Goal: Task Accomplishment & Management: Manage account settings

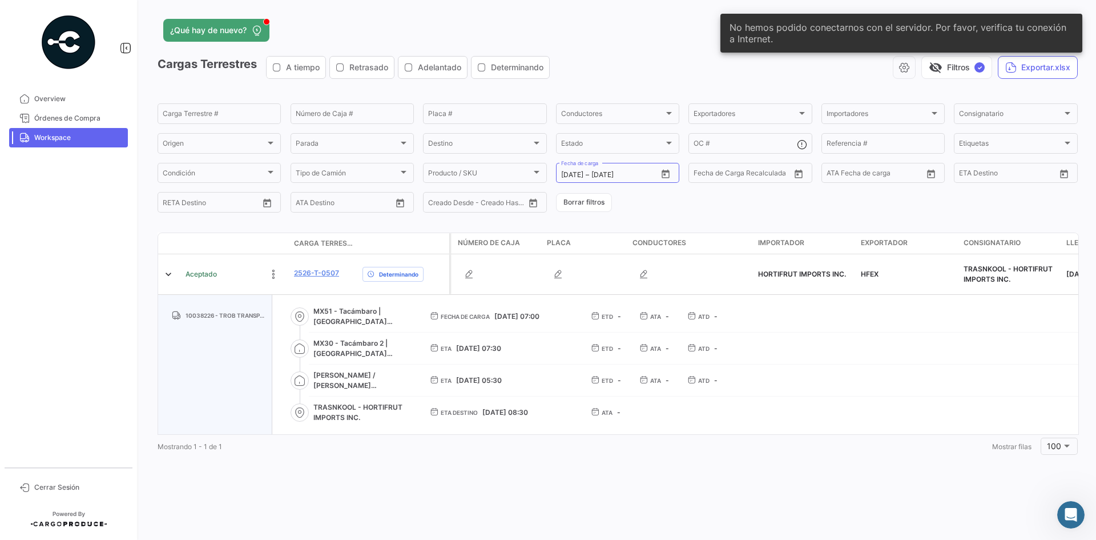
scroll to position [2, 0]
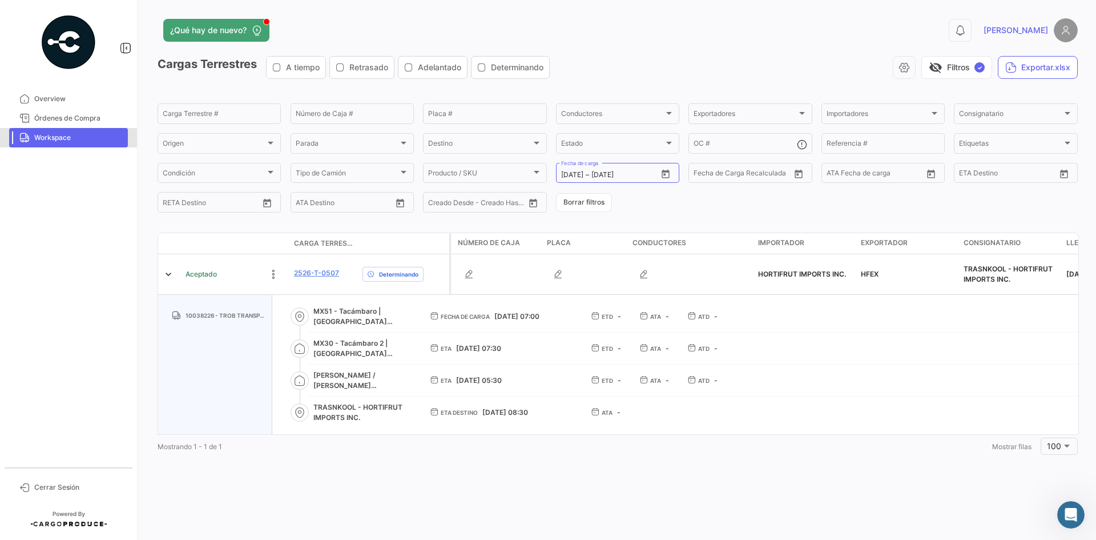
click at [66, 142] on span "Workspace" at bounding box center [78, 137] width 89 height 10
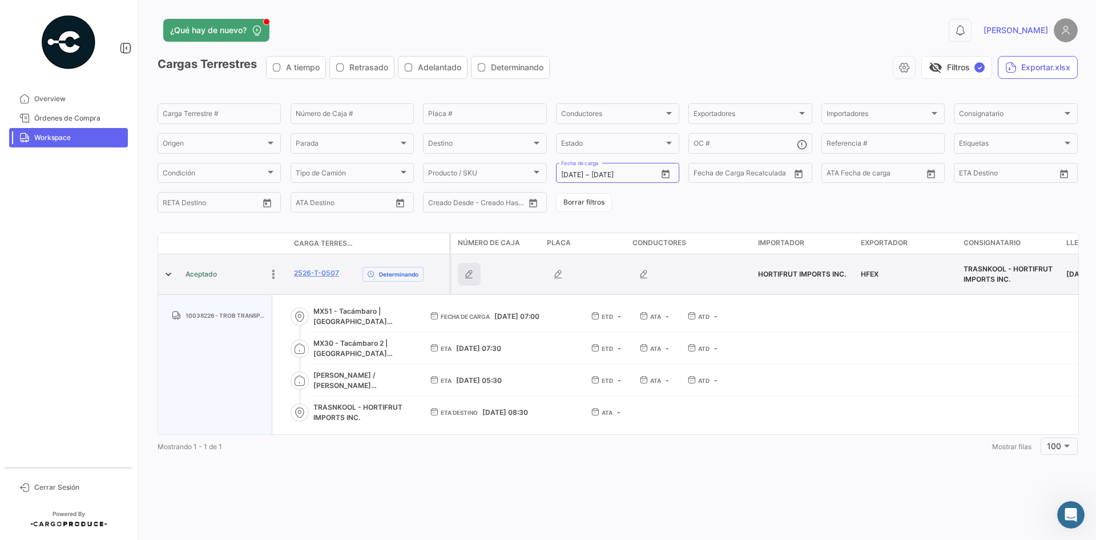
click at [472, 275] on icon "button" at bounding box center [469, 273] width 11 height 11
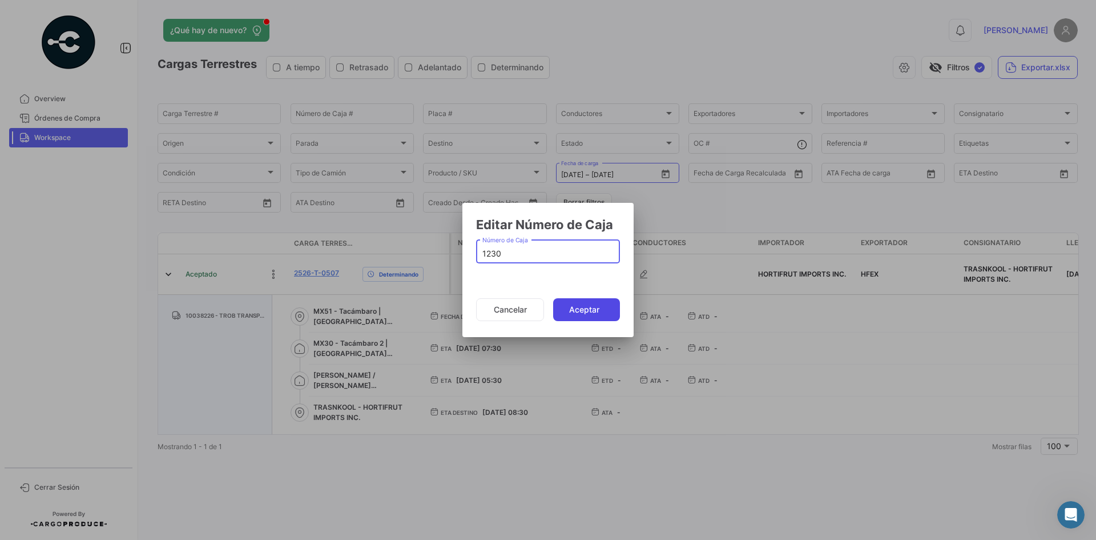
type input "1230"
click at [590, 307] on button "Aceptar" at bounding box center [586, 309] width 67 height 23
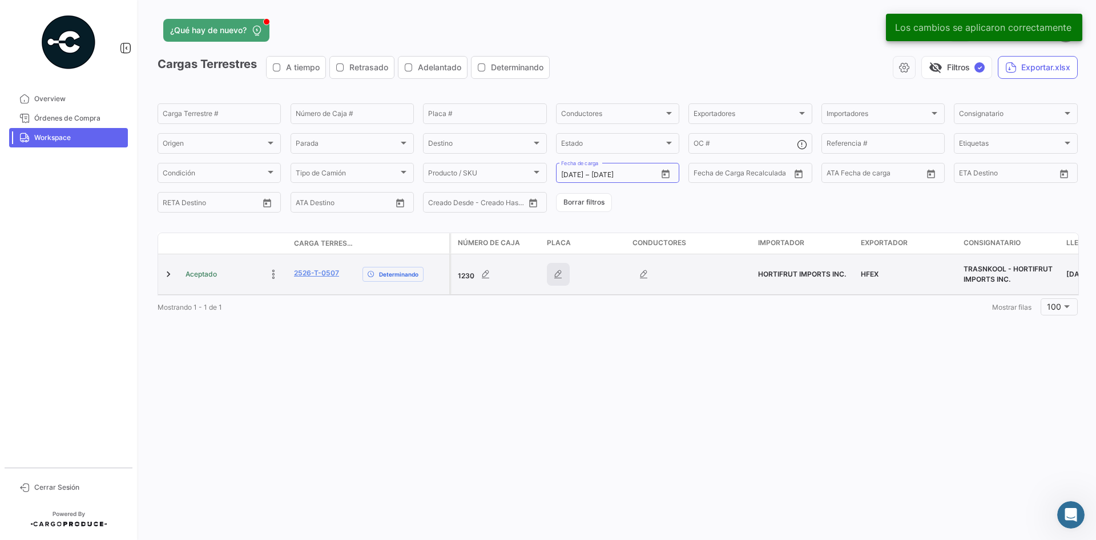
click at [560, 275] on icon "button" at bounding box center [558, 273] width 11 height 11
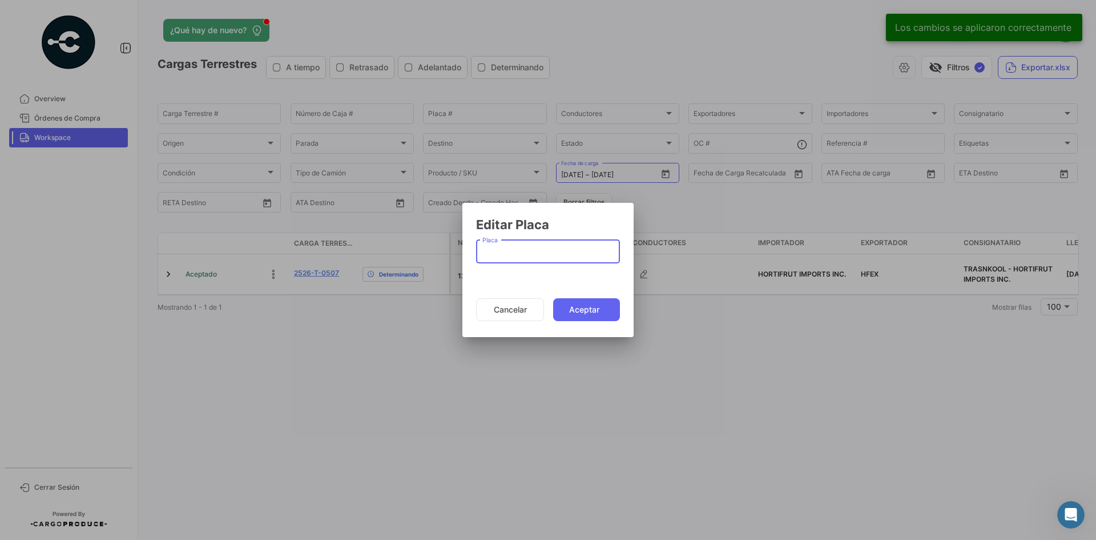
paste input "5501637"
type input "5501637"
click at [583, 314] on button "Aceptar" at bounding box center [586, 309] width 67 height 23
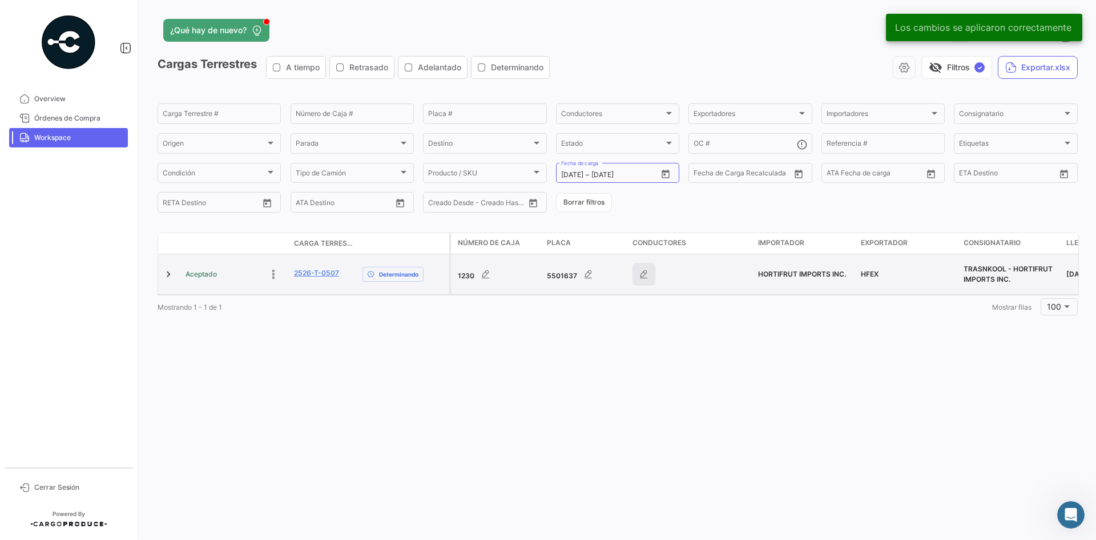
click at [644, 282] on button "button" at bounding box center [644, 274] width 23 height 23
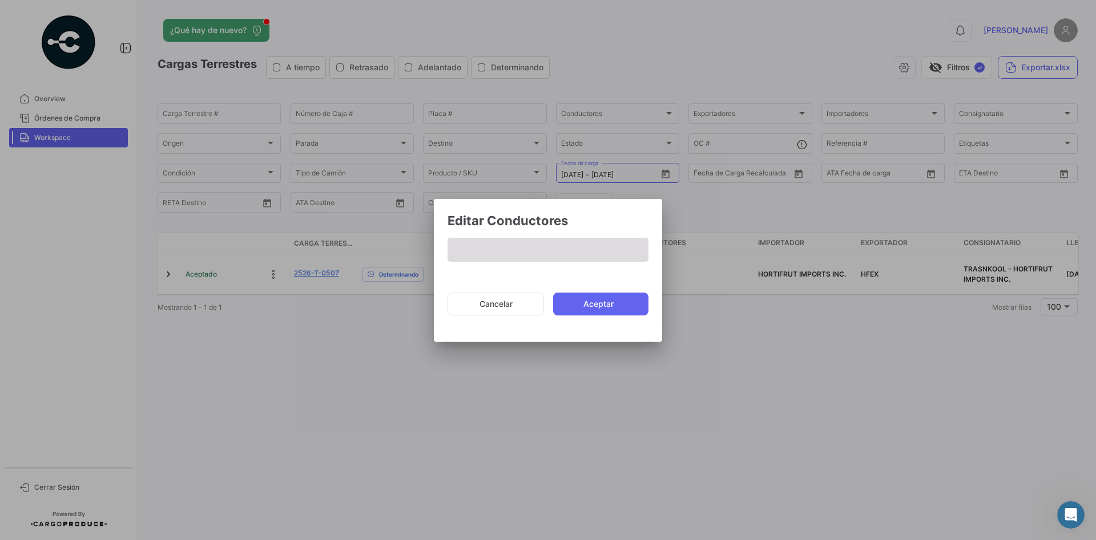
click at [488, 251] on span at bounding box center [548, 250] width 201 height 24
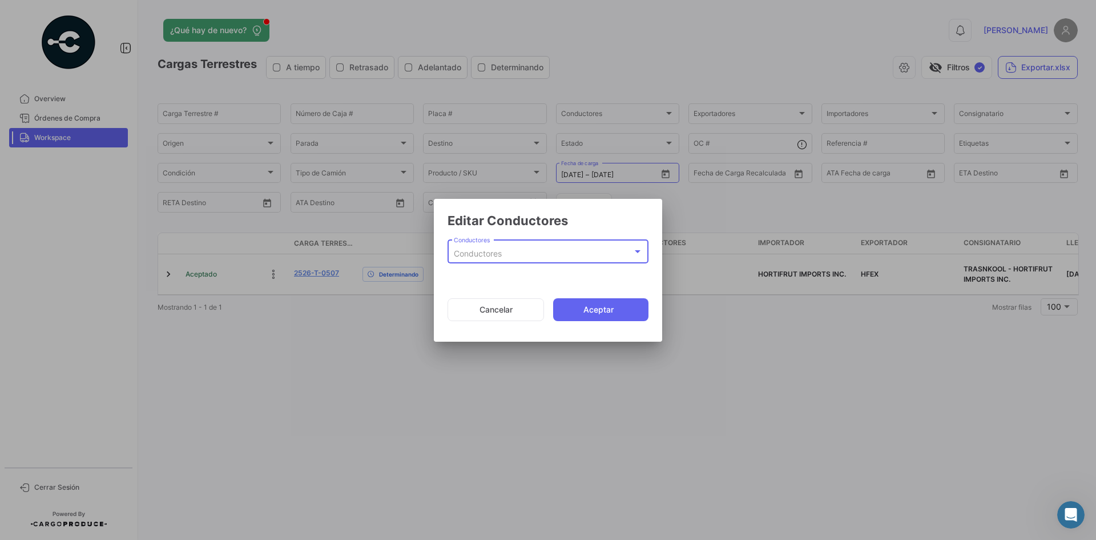
click at [491, 254] on span "Conductores" at bounding box center [478, 253] width 48 height 10
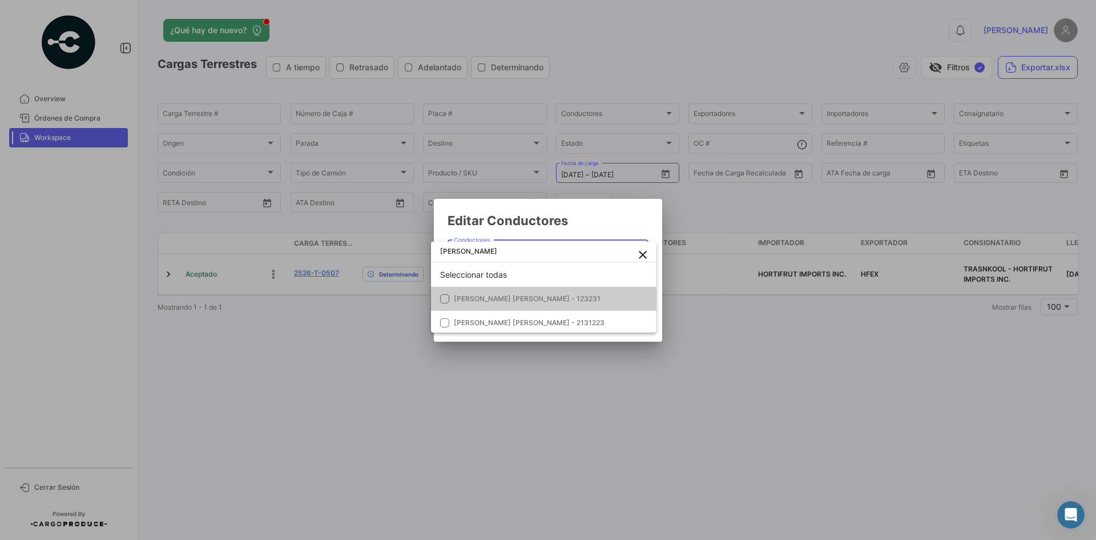
scroll to position [5, 0]
click at [445, 254] on input "[PERSON_NAME]" at bounding box center [544, 251] width 226 height 21
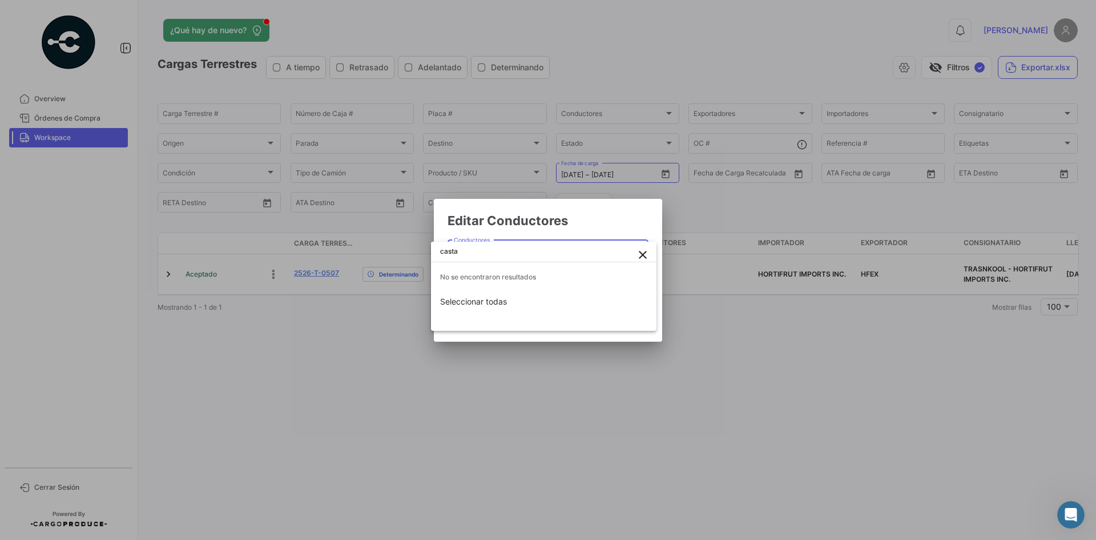
type input "casta"
click at [646, 255] on mat-icon "close" at bounding box center [643, 255] width 14 height 14
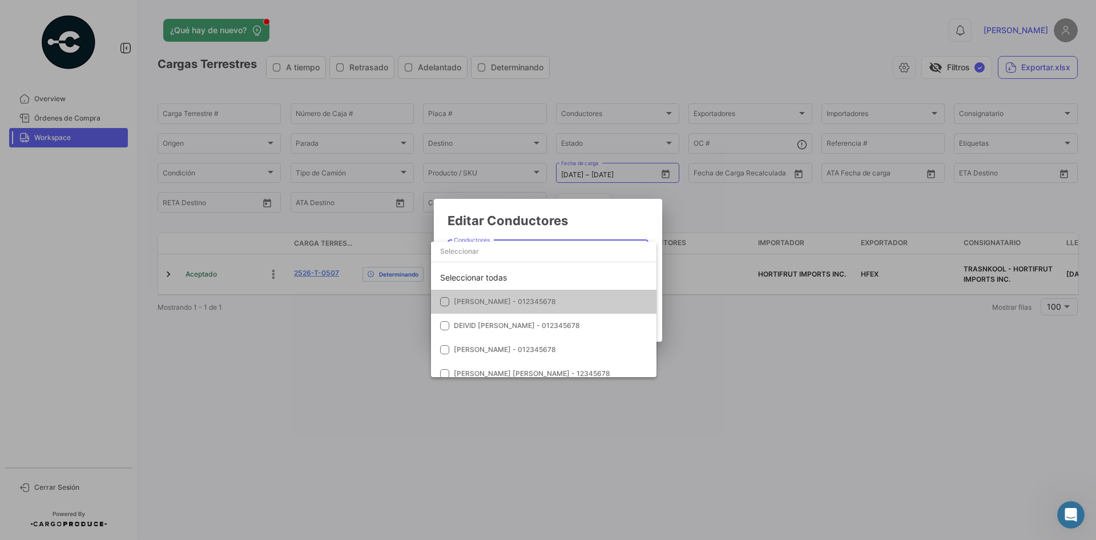
click at [717, 291] on div at bounding box center [548, 270] width 1096 height 540
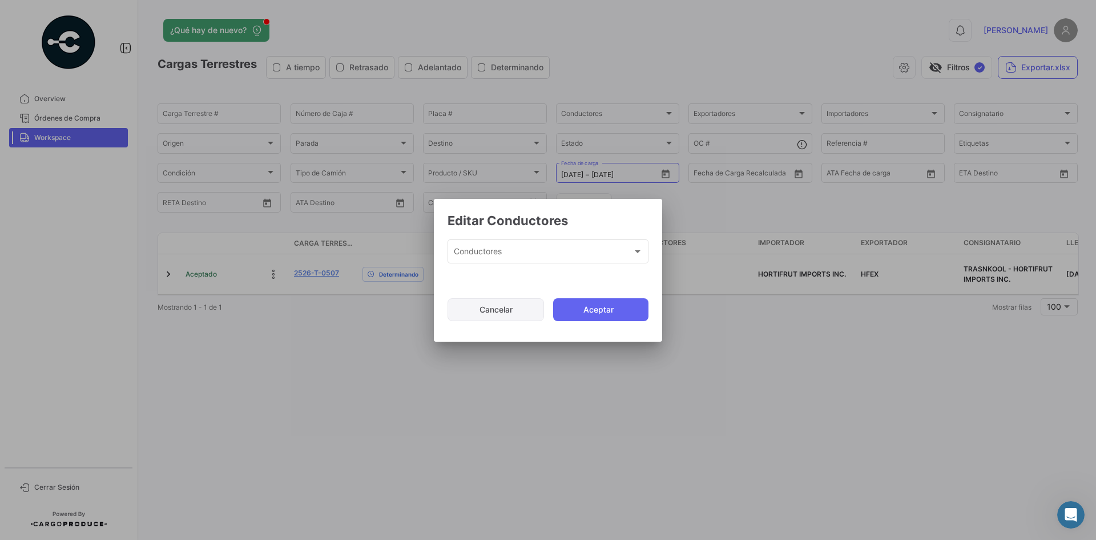
click at [519, 312] on button "Cancelar" at bounding box center [496, 309] width 96 height 23
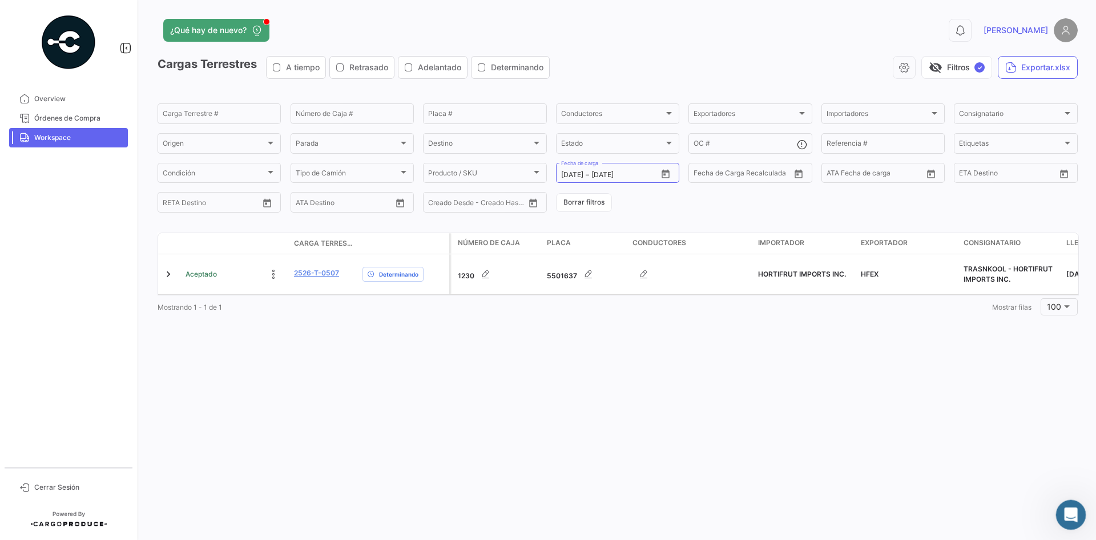
click at [1076, 505] on div "Abrir Intercom Messenger" at bounding box center [1070, 513] width 38 height 38
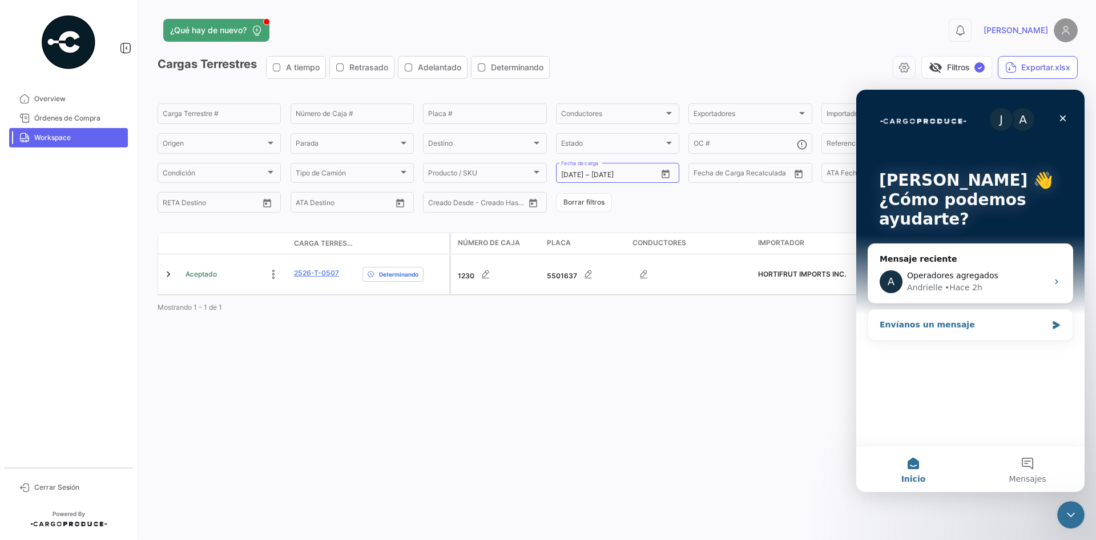
click at [1058, 327] on icon "Intercom Messenger" at bounding box center [1057, 324] width 10 height 9
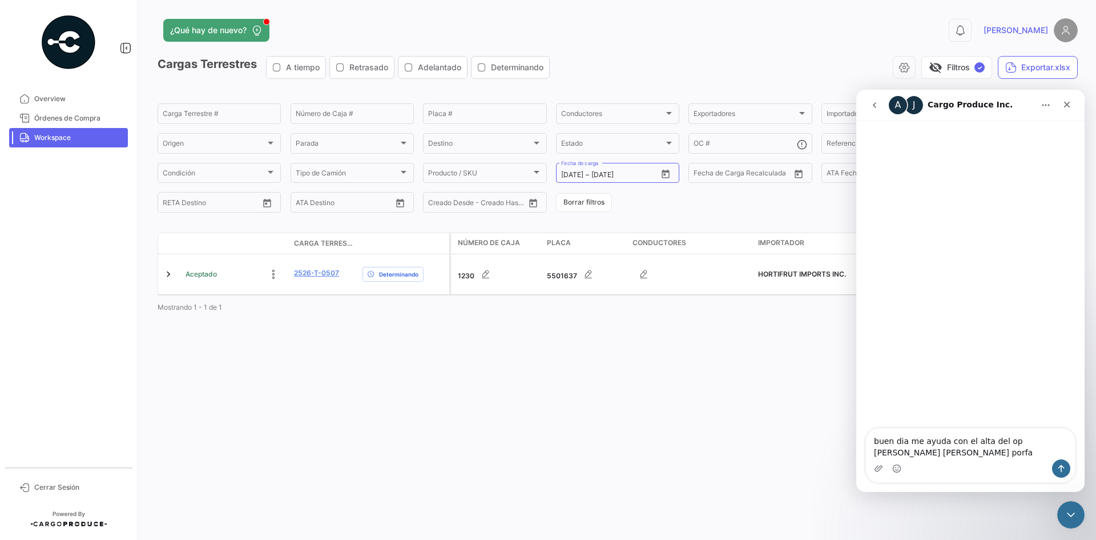
type textarea "buen dia me ayuda con el alta del op [PERSON_NAME] [PERSON_NAME] porfas"
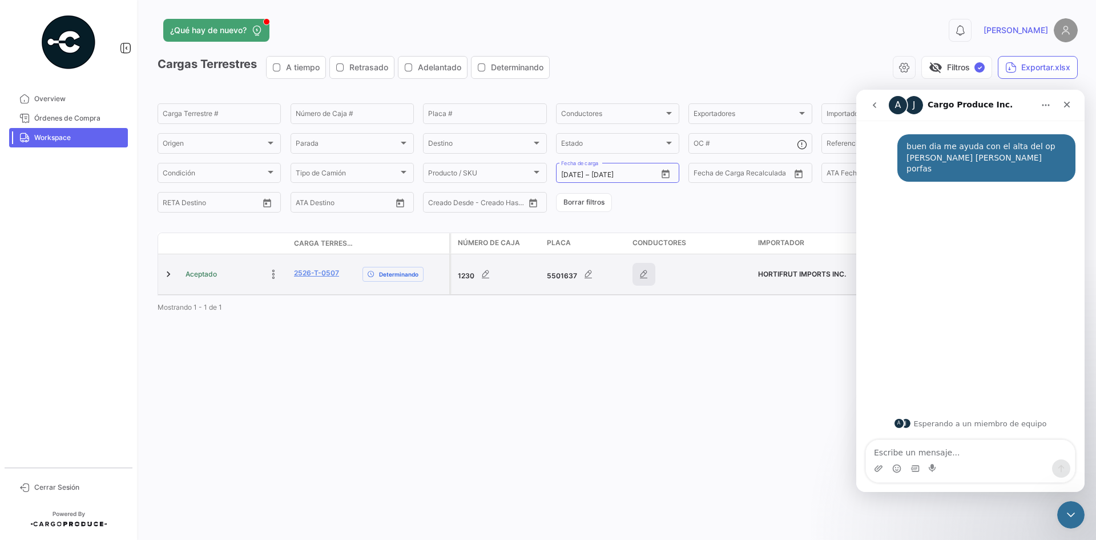
click at [636, 271] on button "button" at bounding box center [644, 274] width 23 height 23
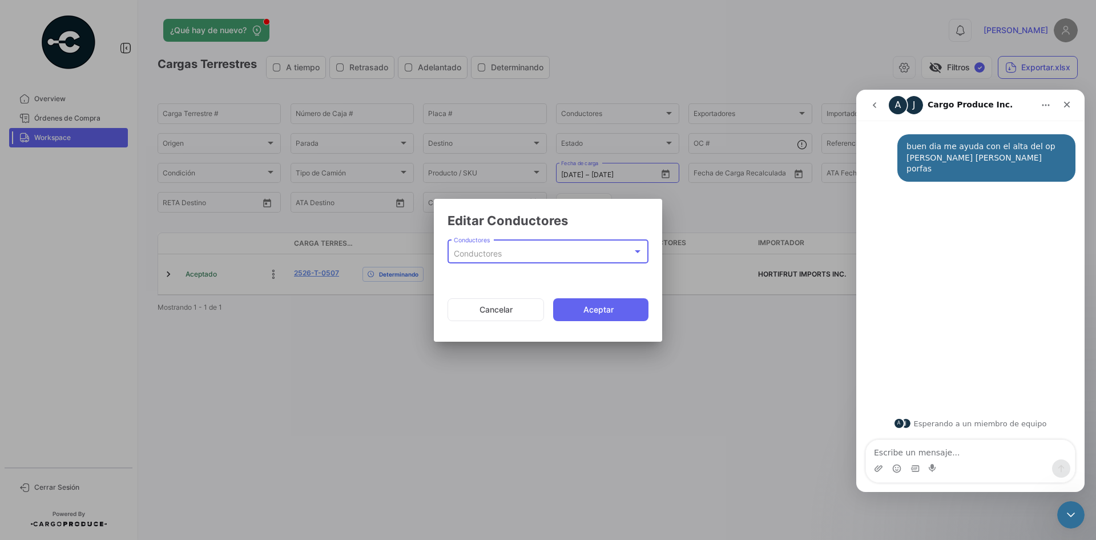
click at [504, 253] on div "Conductores" at bounding box center [543, 254] width 179 height 10
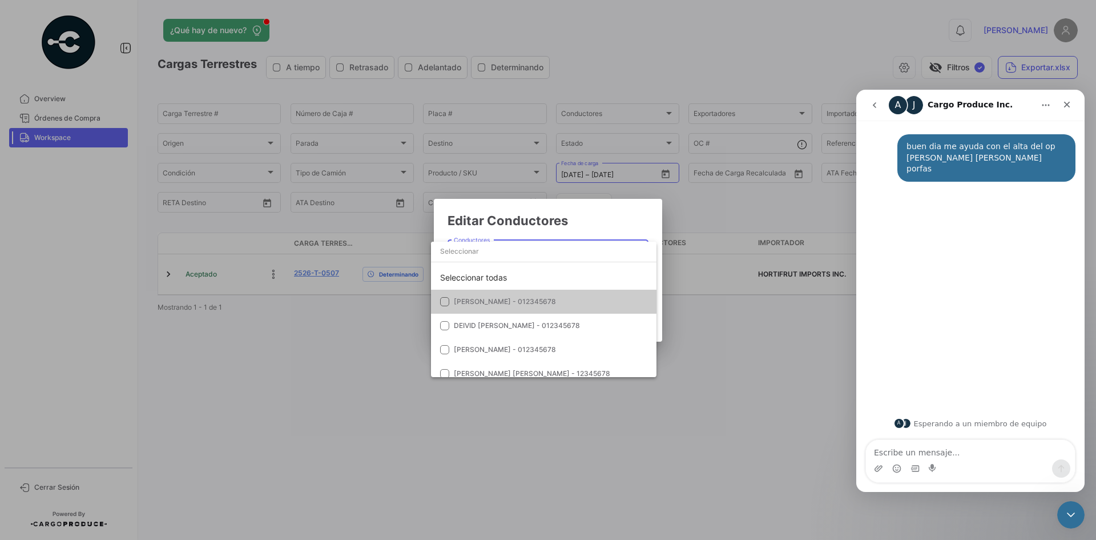
paste input "[PERSON_NAME] [PERSON_NAME]"
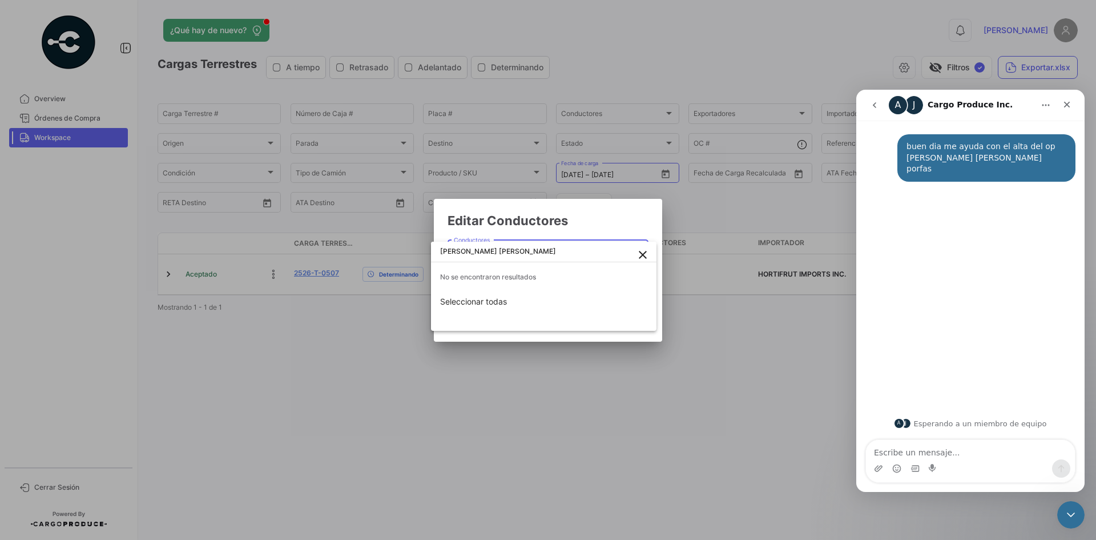
type input "[PERSON_NAME] [PERSON_NAME]"
click at [641, 260] on mat-icon "close" at bounding box center [643, 255] width 14 height 14
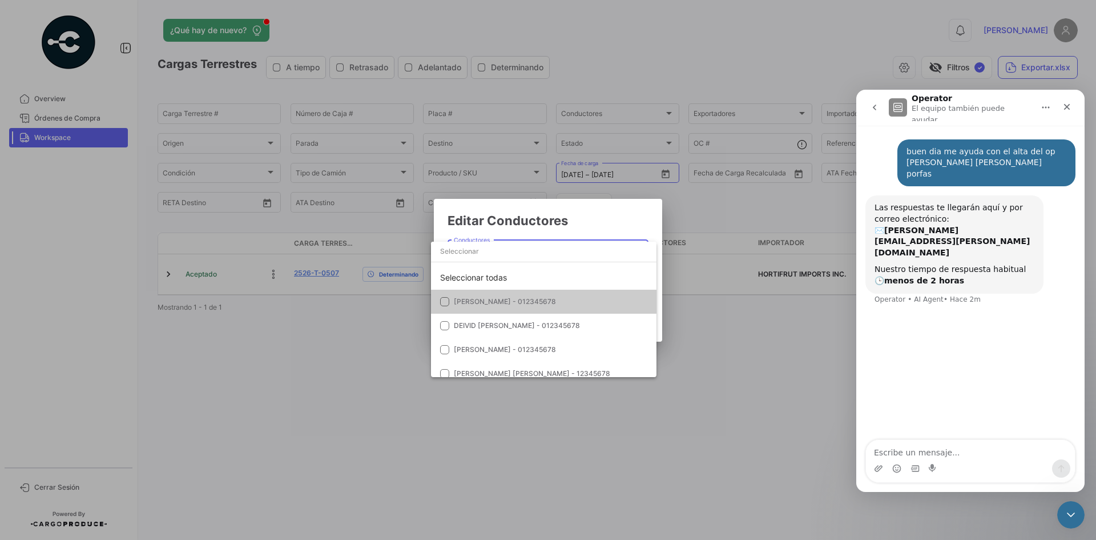
click at [628, 207] on div at bounding box center [548, 270] width 1096 height 540
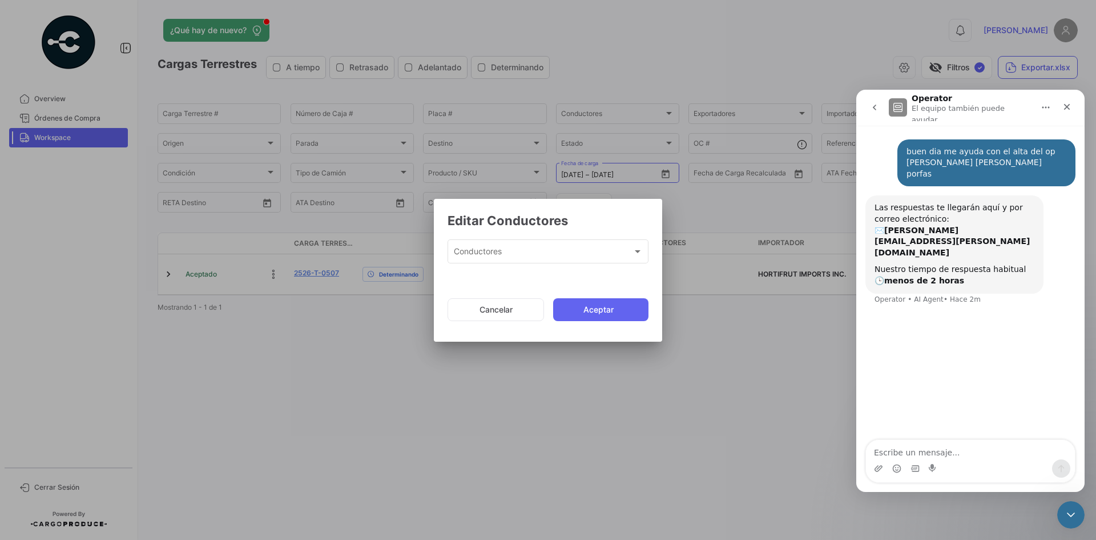
click at [510, 321] on mat-dialog-actions "Cancelar Aceptar" at bounding box center [548, 309] width 201 height 39
click at [510, 316] on button "Cancelar" at bounding box center [496, 309] width 96 height 23
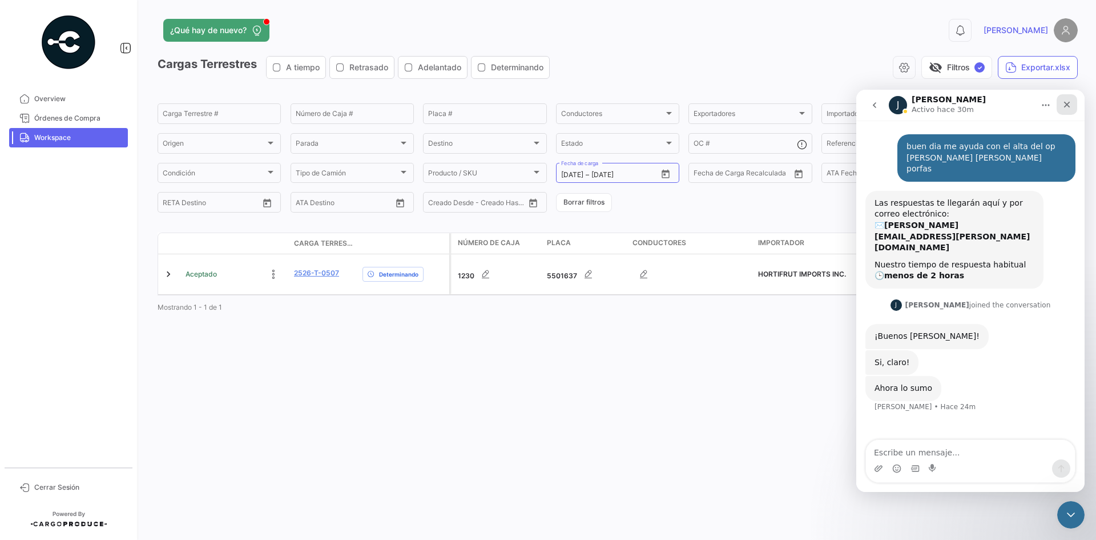
drag, startPoint x: 1072, startPoint y: 109, endPoint x: 1928, endPoint y: 199, distance: 860.6
click at [1072, 109] on div "Cerrar" at bounding box center [1067, 104] width 21 height 21
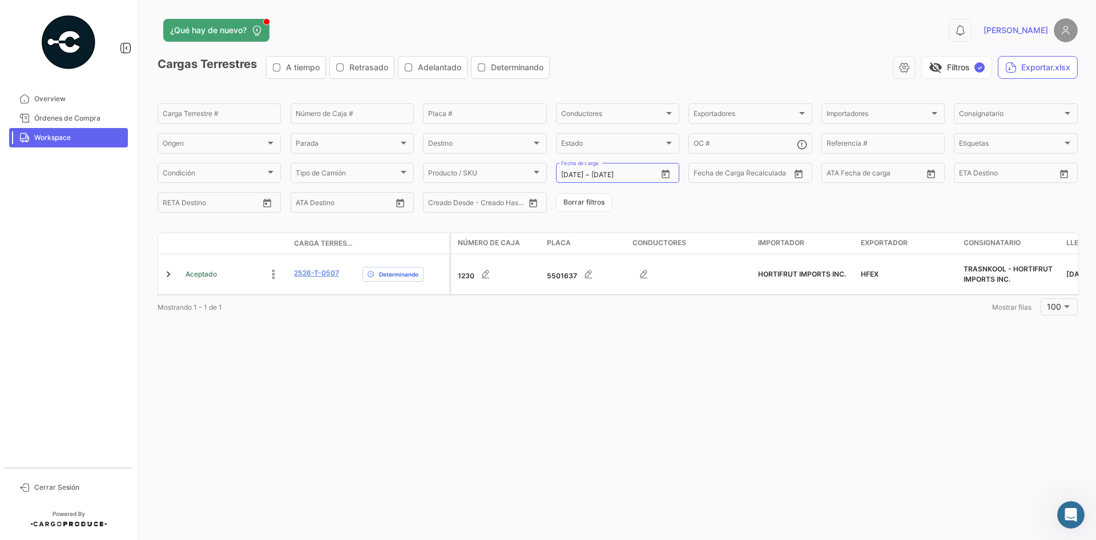
click at [70, 144] on link "Workspace" at bounding box center [68, 137] width 119 height 19
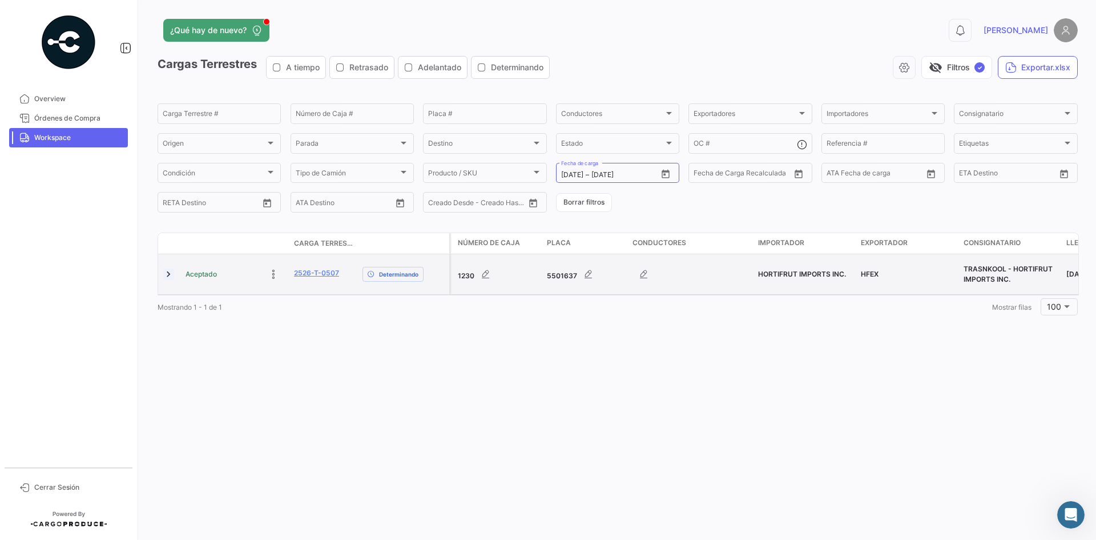
click at [170, 280] on link at bounding box center [168, 273] width 11 height 11
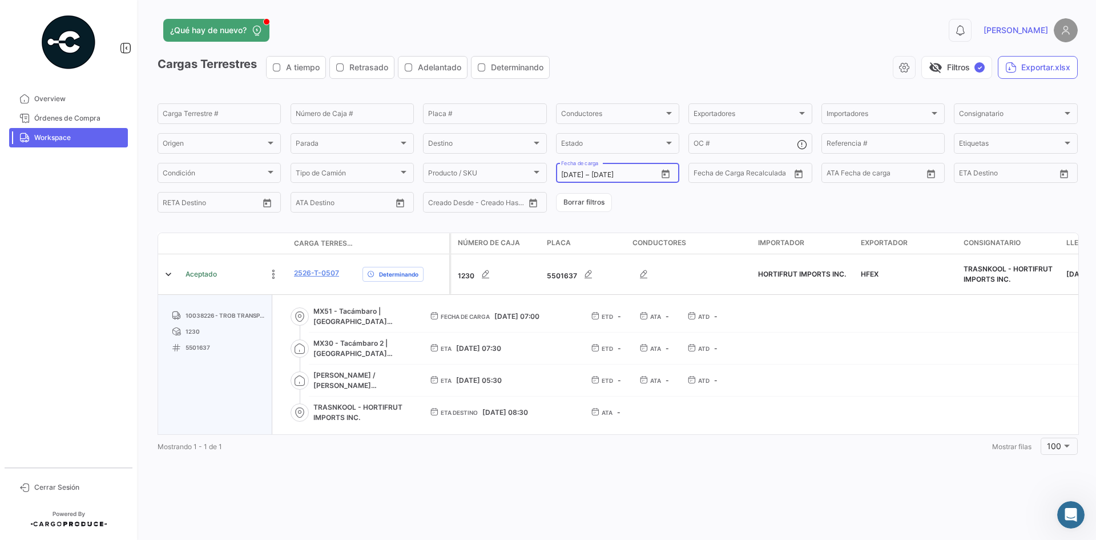
click at [669, 169] on icon "Open calendar" at bounding box center [666, 174] width 10 height 10
click at [630, 287] on div "8" at bounding box center [630, 289] width 18 height 21
type input "[DATE]"
click at [630, 287] on div "8" at bounding box center [630, 289] width 18 height 21
type input "[DATE]"
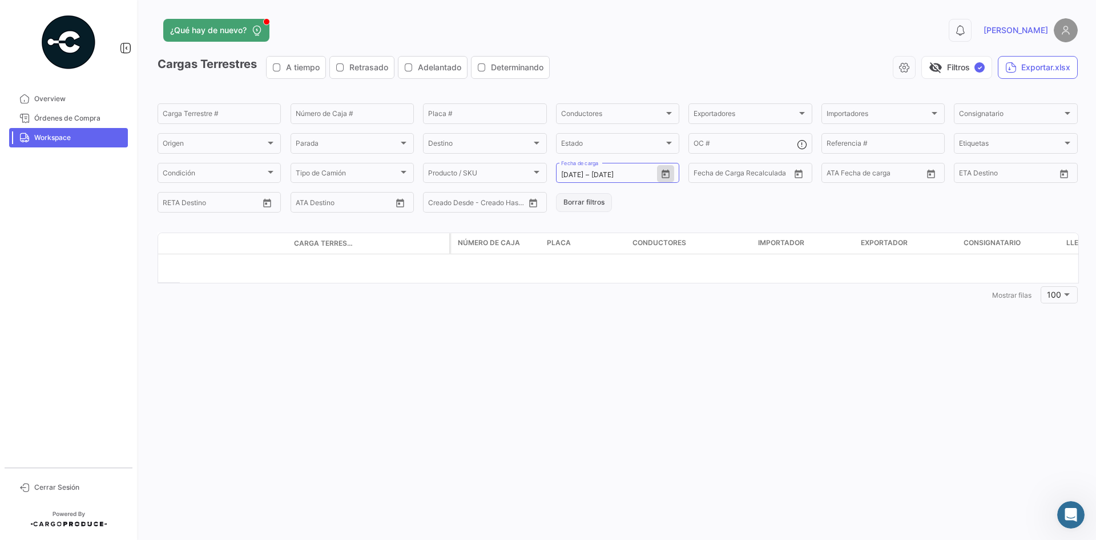
click at [573, 208] on button "Borrar filtros" at bounding box center [584, 202] width 56 height 19
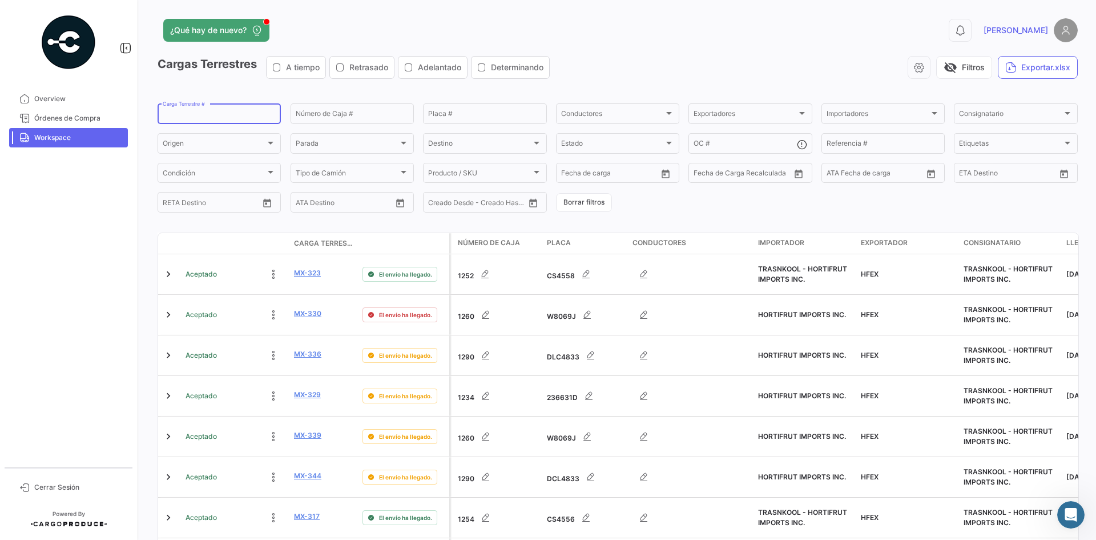
click at [216, 119] on input "Carga Terrestre #" at bounding box center [219, 115] width 113 height 8
paste input "2526-T-0490"
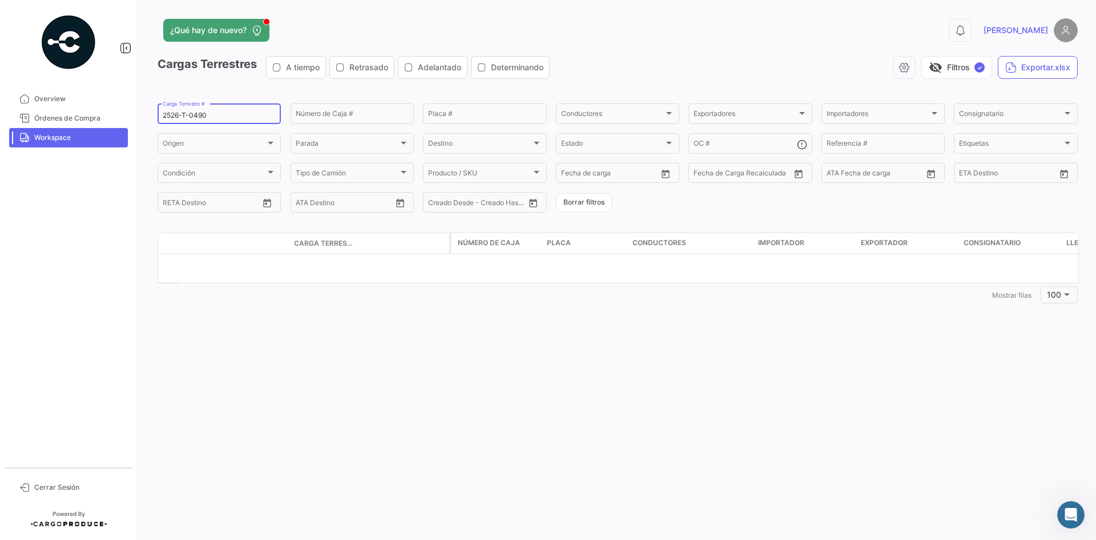
drag, startPoint x: 179, startPoint y: 114, endPoint x: 230, endPoint y: 103, distance: 52.0
click at [182, 112] on input "2526-T-0490" at bounding box center [219, 115] width 113 height 8
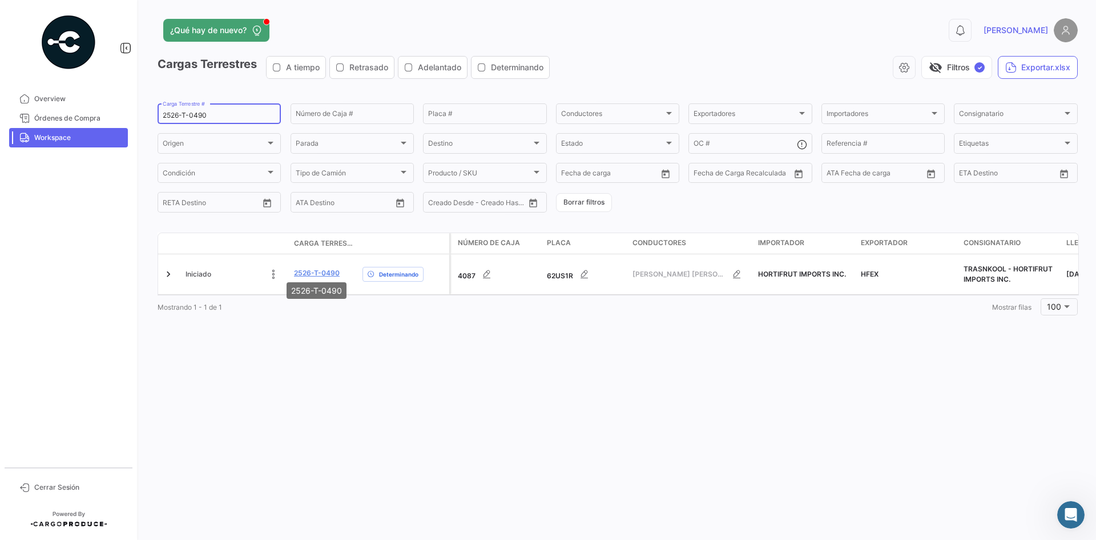
type input "2526-T-0490"
click at [315, 274] on mat-tooltip-component "2526-T-0490" at bounding box center [317, 290] width 76 height 33
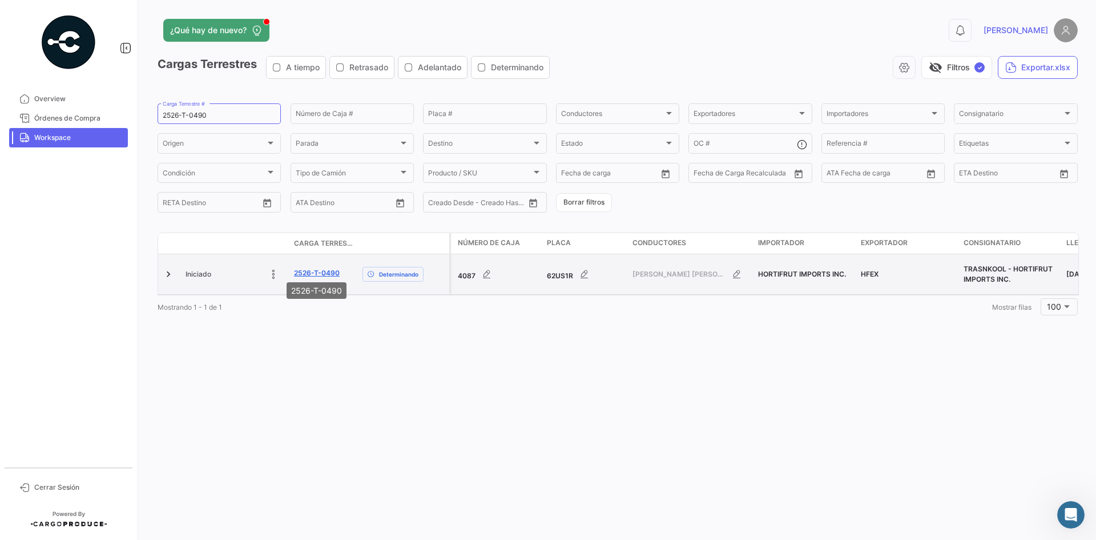
click at [312, 269] on link "2526-T-0490" at bounding box center [317, 273] width 46 height 10
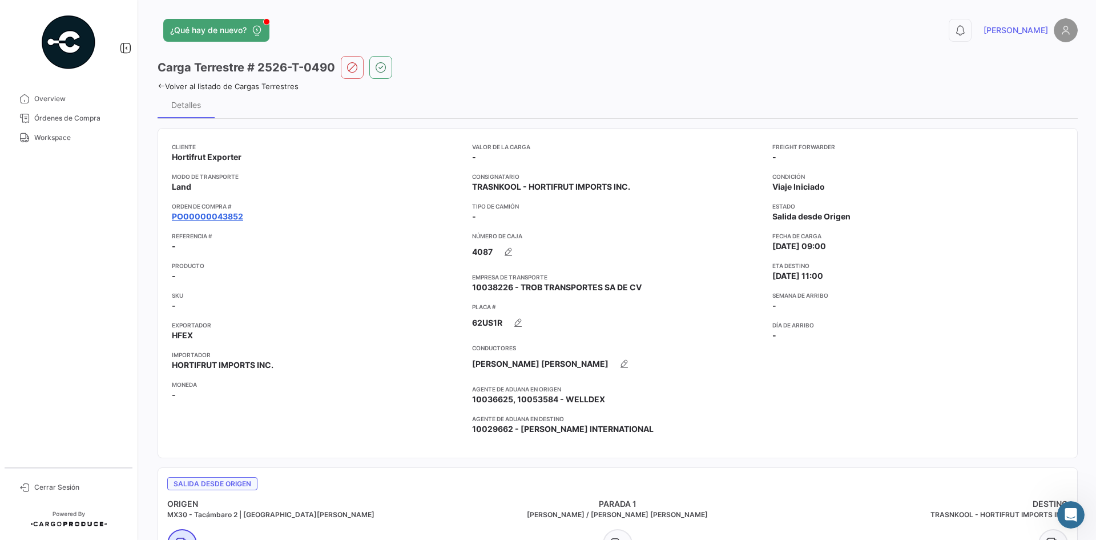
click at [214, 215] on link "PO00000043852" at bounding box center [207, 216] width 71 height 11
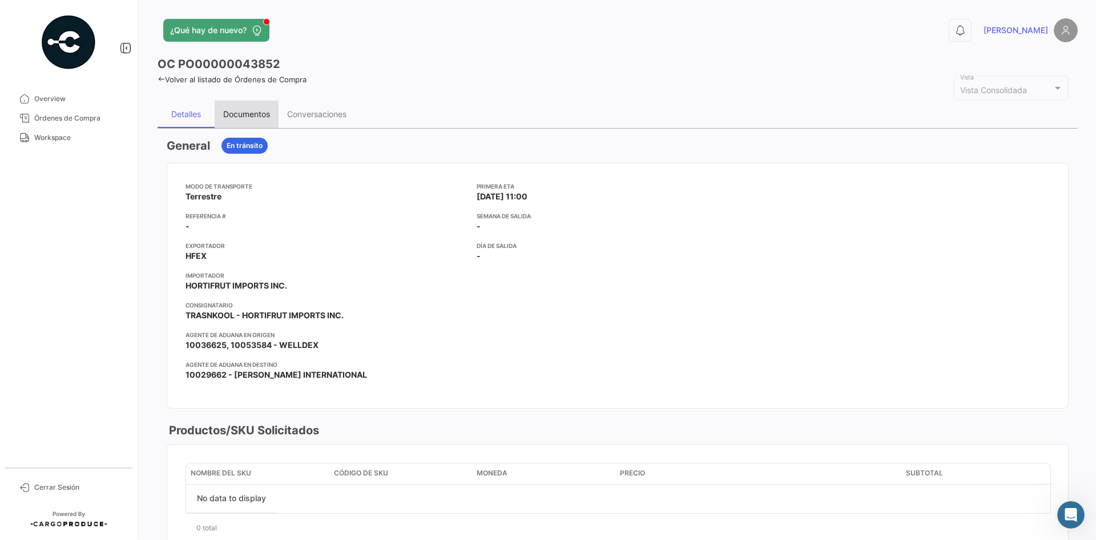
click at [266, 119] on div "Documentos" at bounding box center [247, 113] width 64 height 27
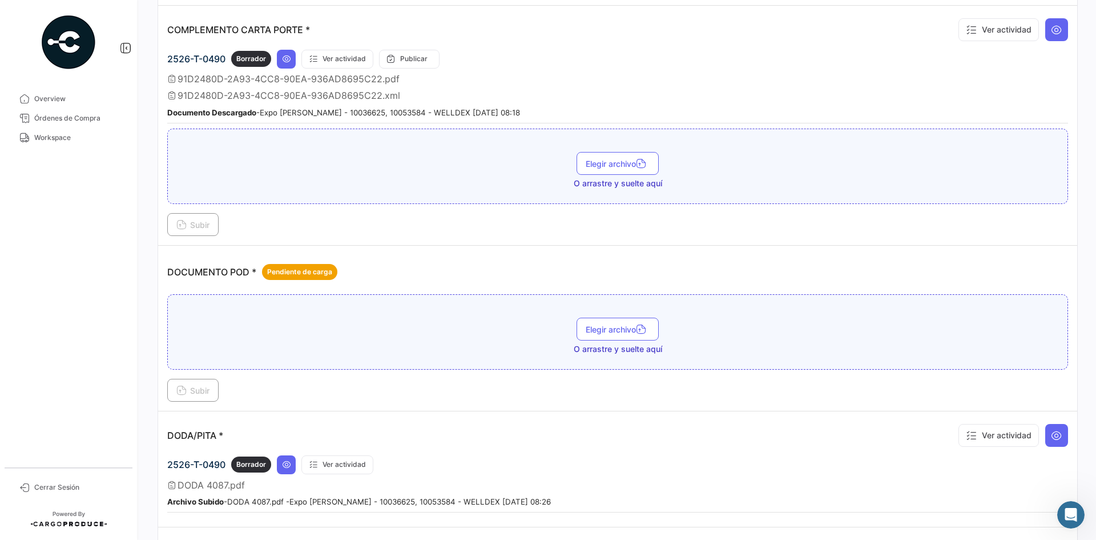
scroll to position [400, 0]
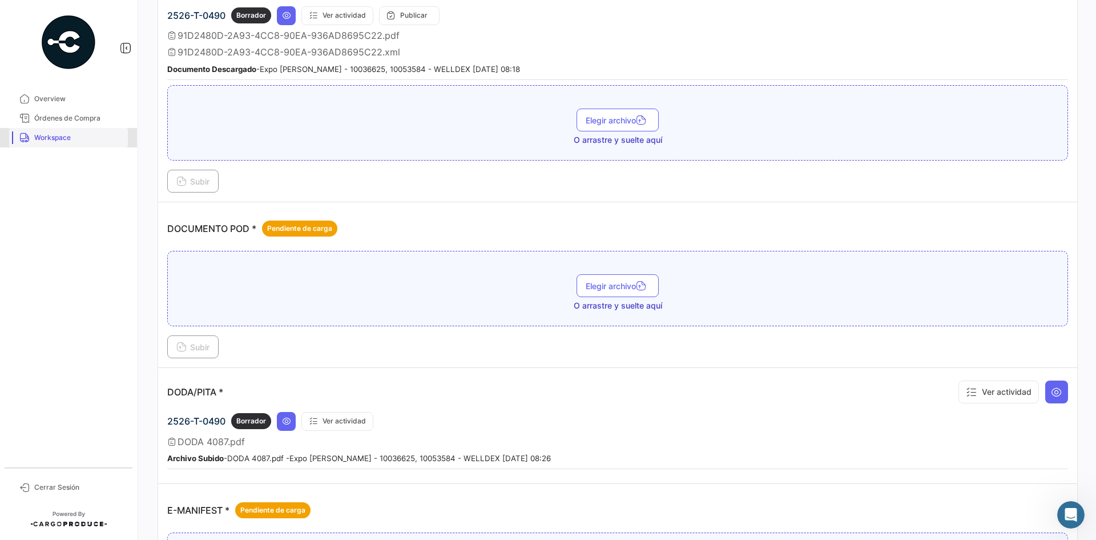
click at [65, 142] on span "Workspace" at bounding box center [78, 137] width 89 height 10
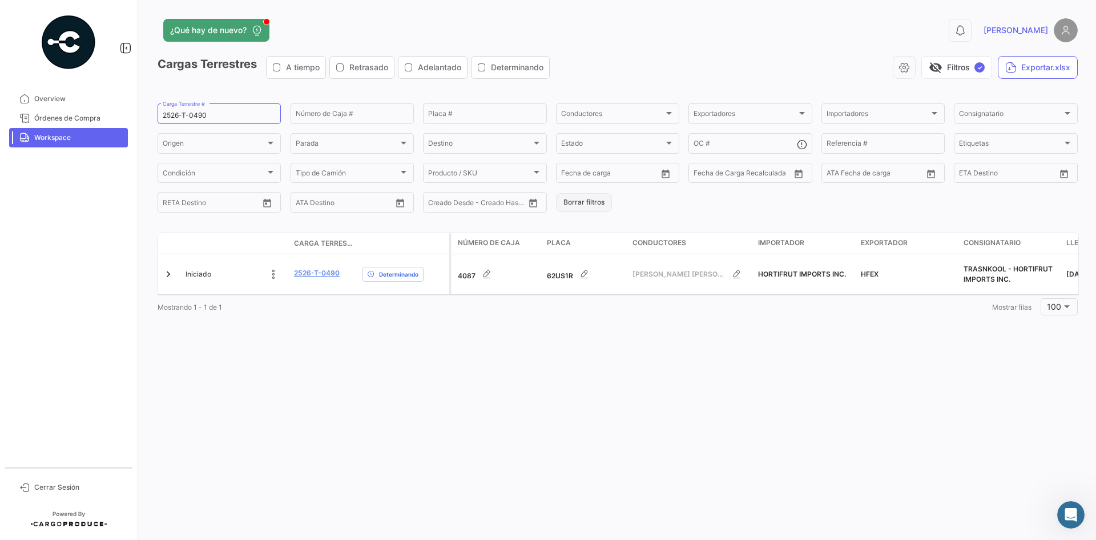
click at [588, 203] on button "Borrar filtros" at bounding box center [584, 202] width 56 height 19
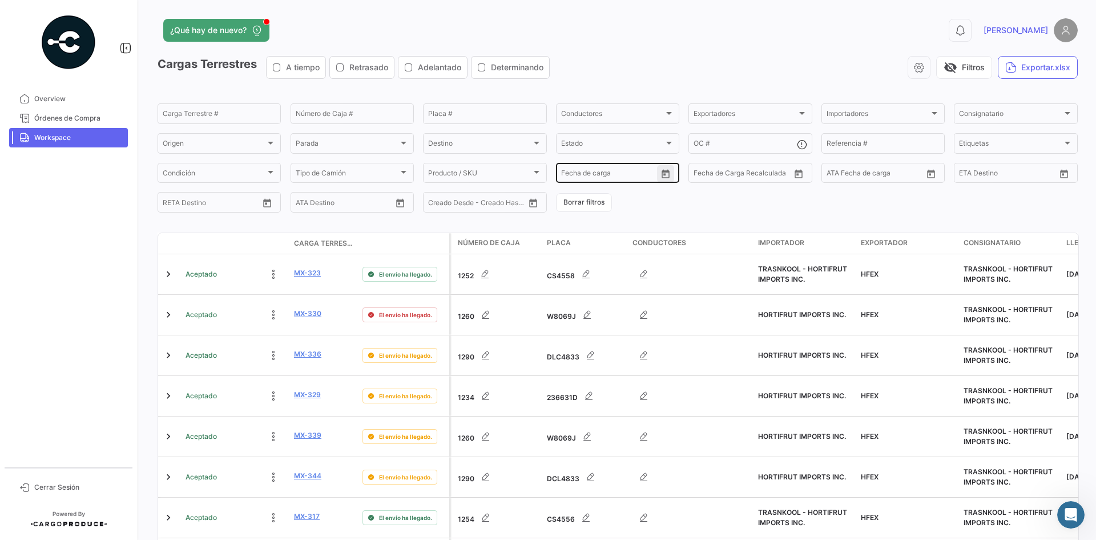
click at [661, 175] on icon "Open calendar" at bounding box center [666, 174] width 10 height 10
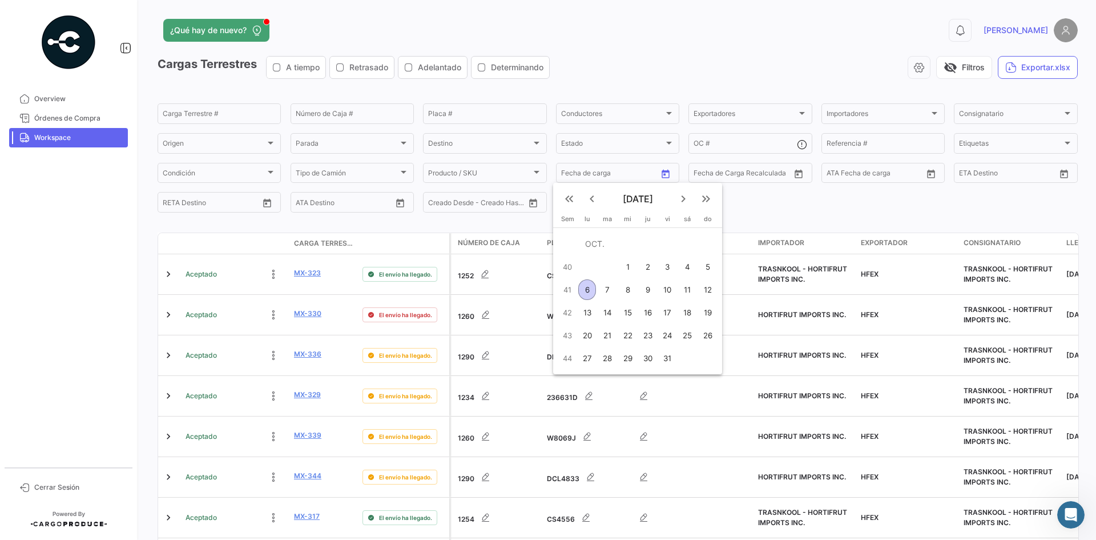
click at [597, 296] on button "7" at bounding box center [607, 289] width 21 height 23
type input "[DATE]"
click at [606, 292] on div "7" at bounding box center [607, 289] width 18 height 21
type input "[DATE]"
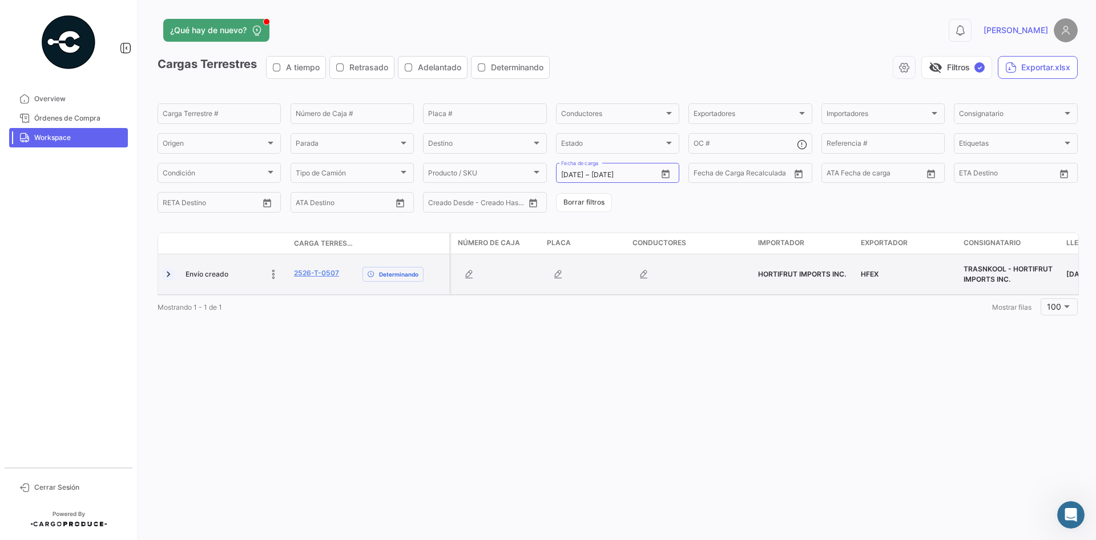
click at [168, 276] on link at bounding box center [168, 273] width 11 height 11
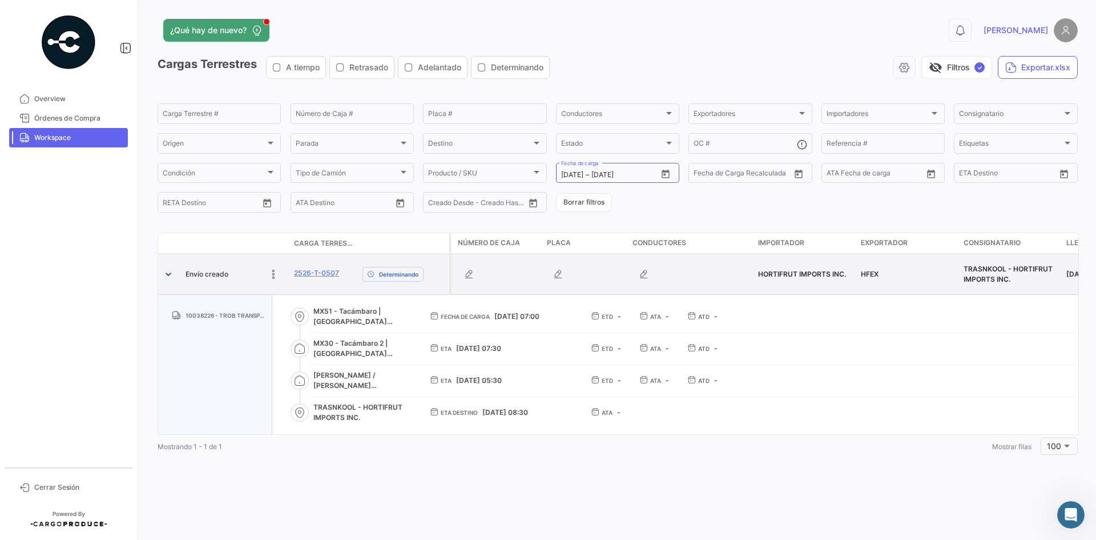
click at [168, 276] on link at bounding box center [168, 273] width 11 height 11
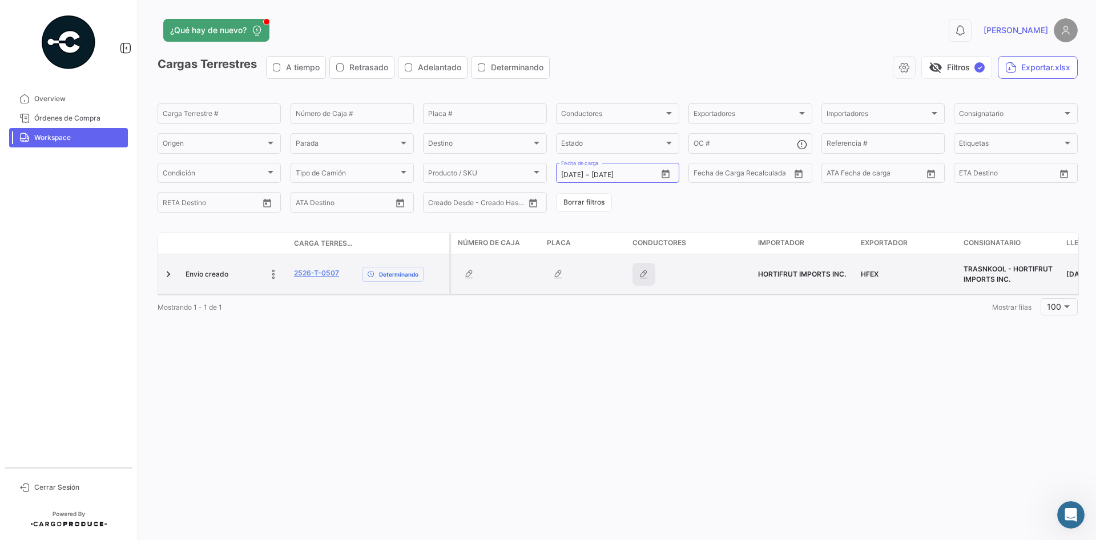
click at [645, 276] on icon "button" at bounding box center [643, 273] width 11 height 11
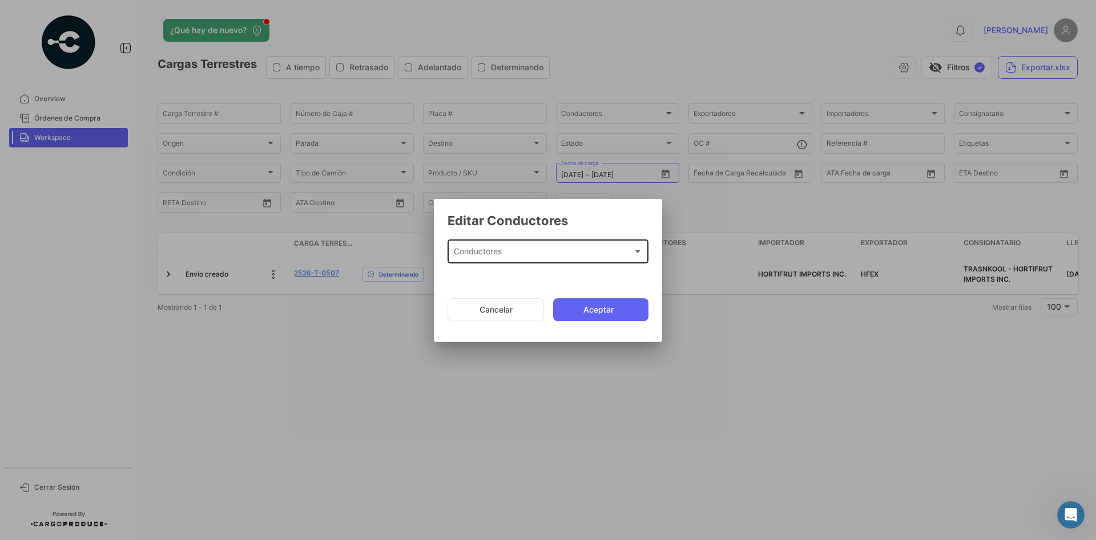
click at [544, 249] on div "Conductores" at bounding box center [543, 254] width 179 height 10
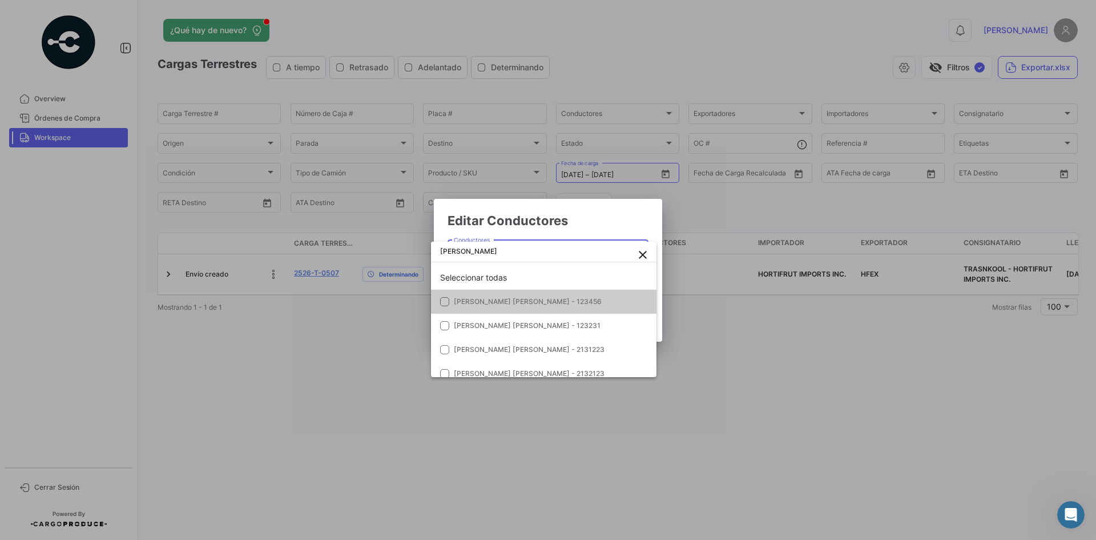
type input "[PERSON_NAME]"
click at [580, 299] on span "[PERSON_NAME] [PERSON_NAME] - 123456" at bounding box center [528, 301] width 148 height 9
click at [606, 220] on div at bounding box center [548, 270] width 1096 height 540
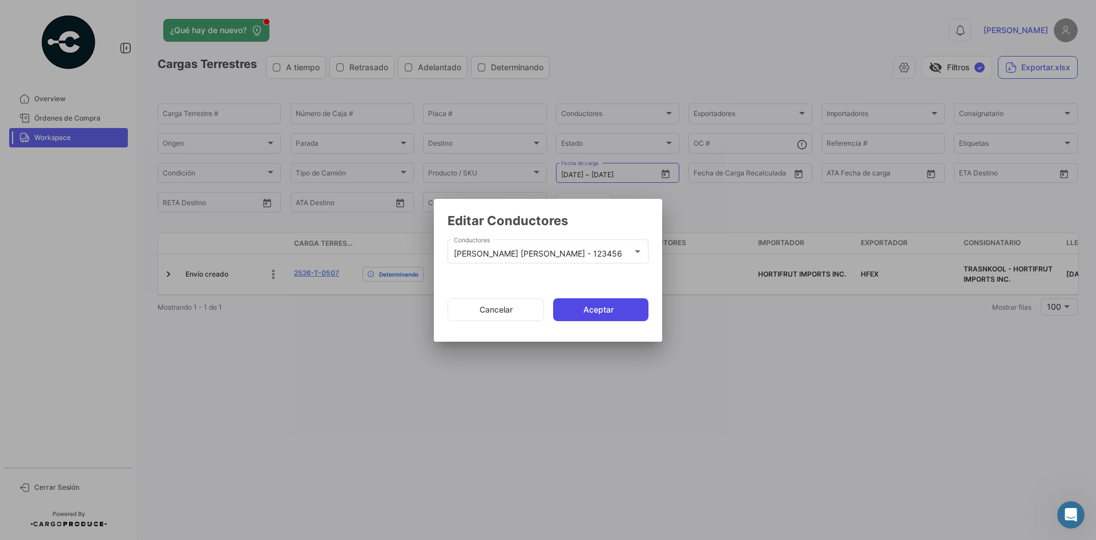
click at [589, 309] on button "Aceptar" at bounding box center [600, 309] width 95 height 23
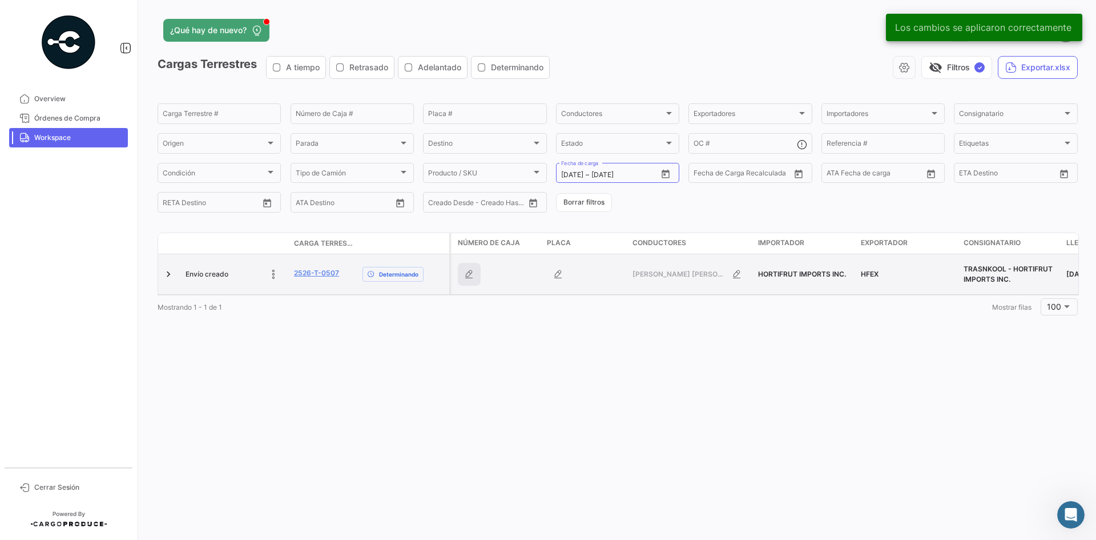
click at [475, 278] on icon "button" at bounding box center [469, 273] width 11 height 11
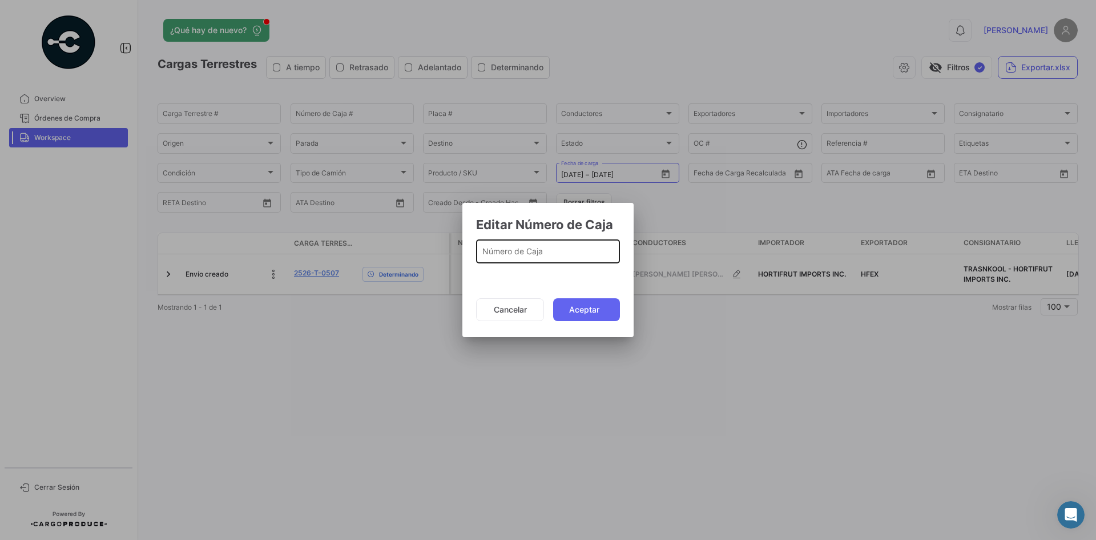
click at [535, 254] on input "Número de Caja" at bounding box center [548, 254] width 132 height 10
type input "1230"
click at [584, 320] on button "Aceptar" at bounding box center [586, 309] width 67 height 23
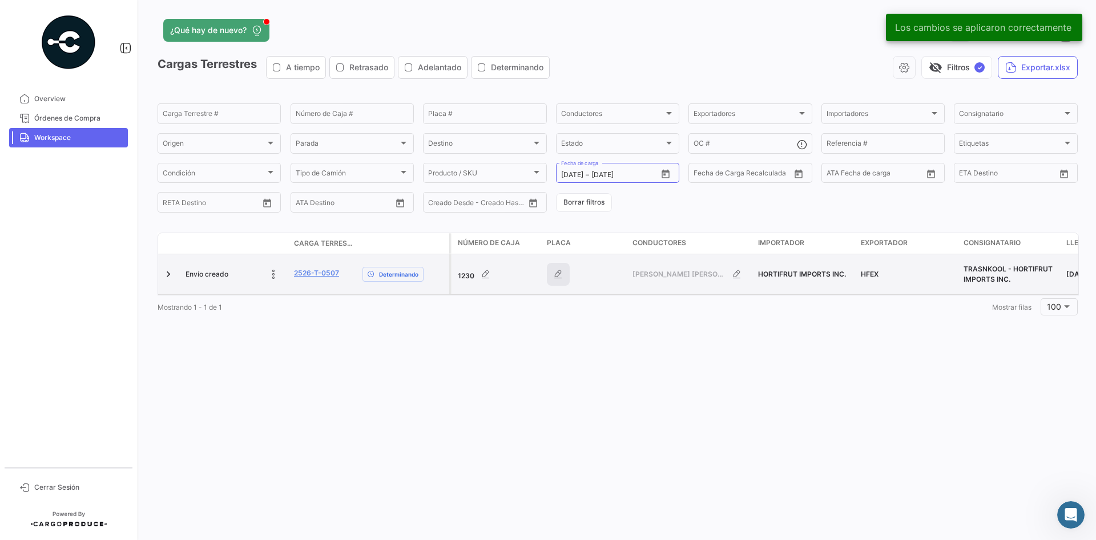
click at [558, 272] on icon "button" at bounding box center [558, 273] width 11 height 11
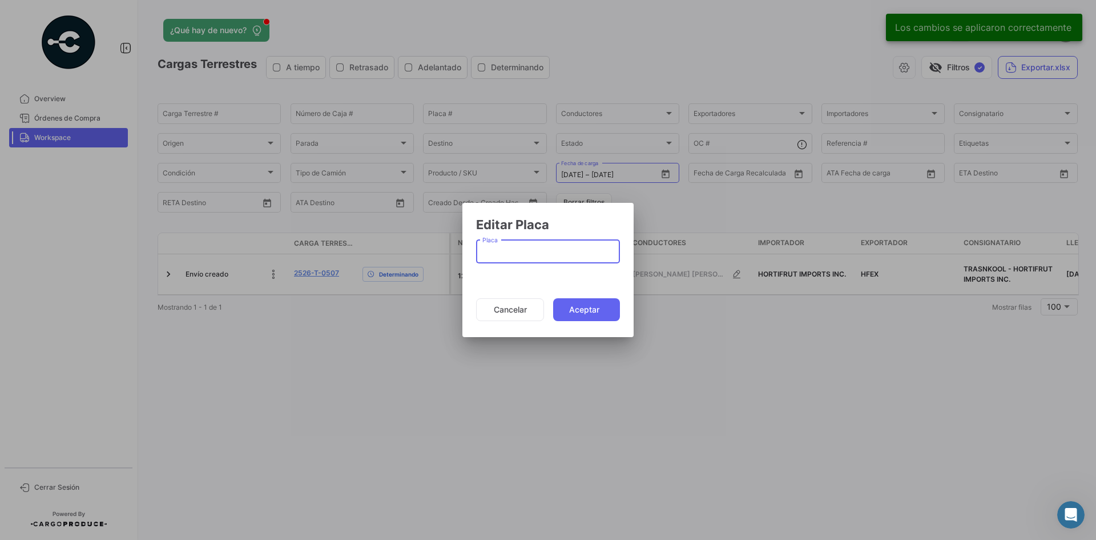
paste input "5501637"
type input "5501637"
click at [604, 304] on button "Aceptar" at bounding box center [586, 309] width 67 height 23
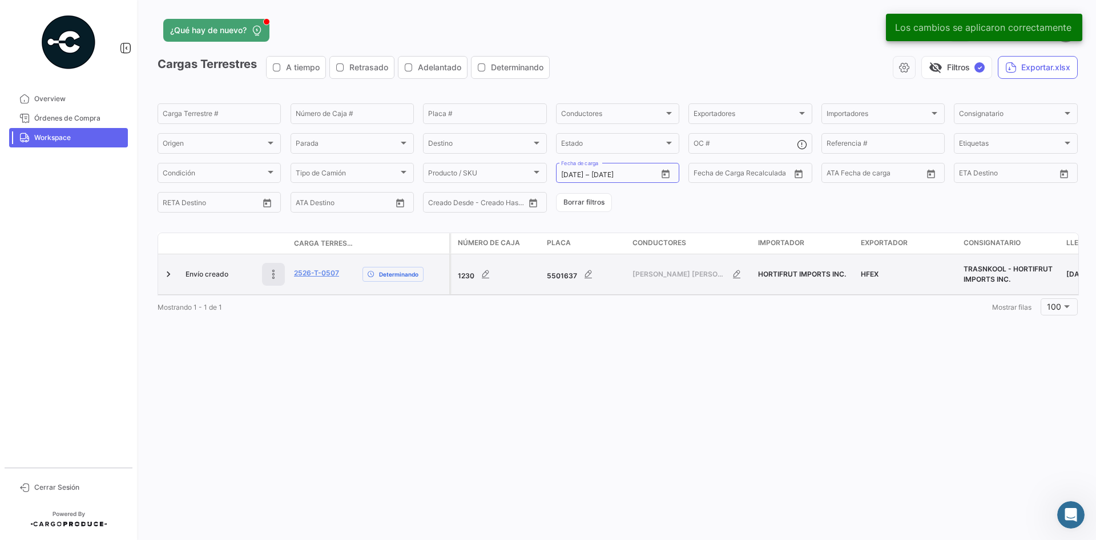
click at [272, 278] on icon at bounding box center [273, 273] width 11 height 11
click at [195, 278] on div at bounding box center [235, 274] width 99 height 23
click at [195, 276] on div at bounding box center [235, 274] width 99 height 23
